Goal: Transaction & Acquisition: Download file/media

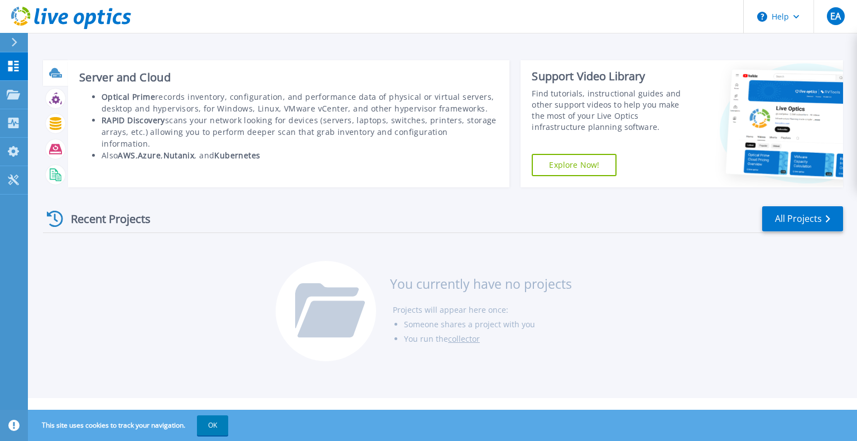
click at [73, 70] on div "Server and Cloud Optical Prime records inventory, configuration, and performanc…" at bounding box center [289, 123] width 442 height 127
click at [54, 75] on icon at bounding box center [57, 75] width 10 height 3
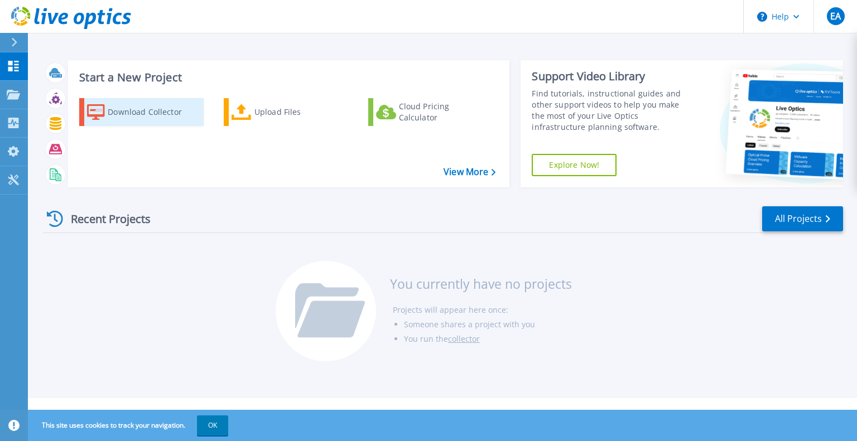
click at [133, 118] on div "Download Collector" at bounding box center [152, 112] width 89 height 22
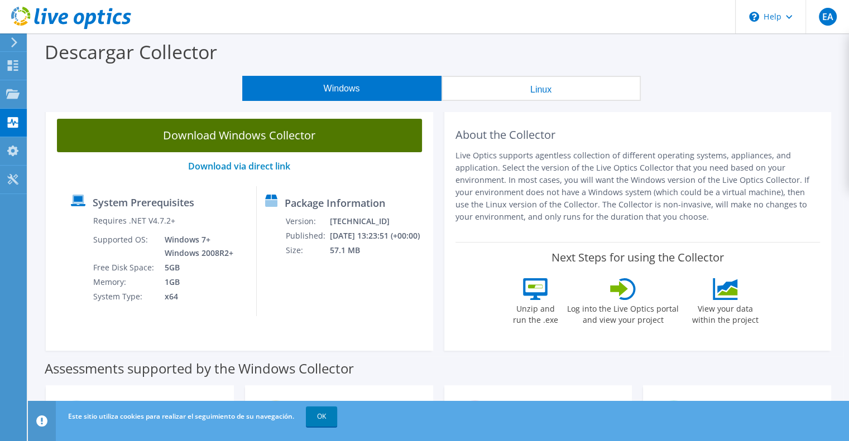
click at [266, 131] on link "Download Windows Collector" at bounding box center [239, 135] width 365 height 33
